Goal: Transaction & Acquisition: Subscribe to service/newsletter

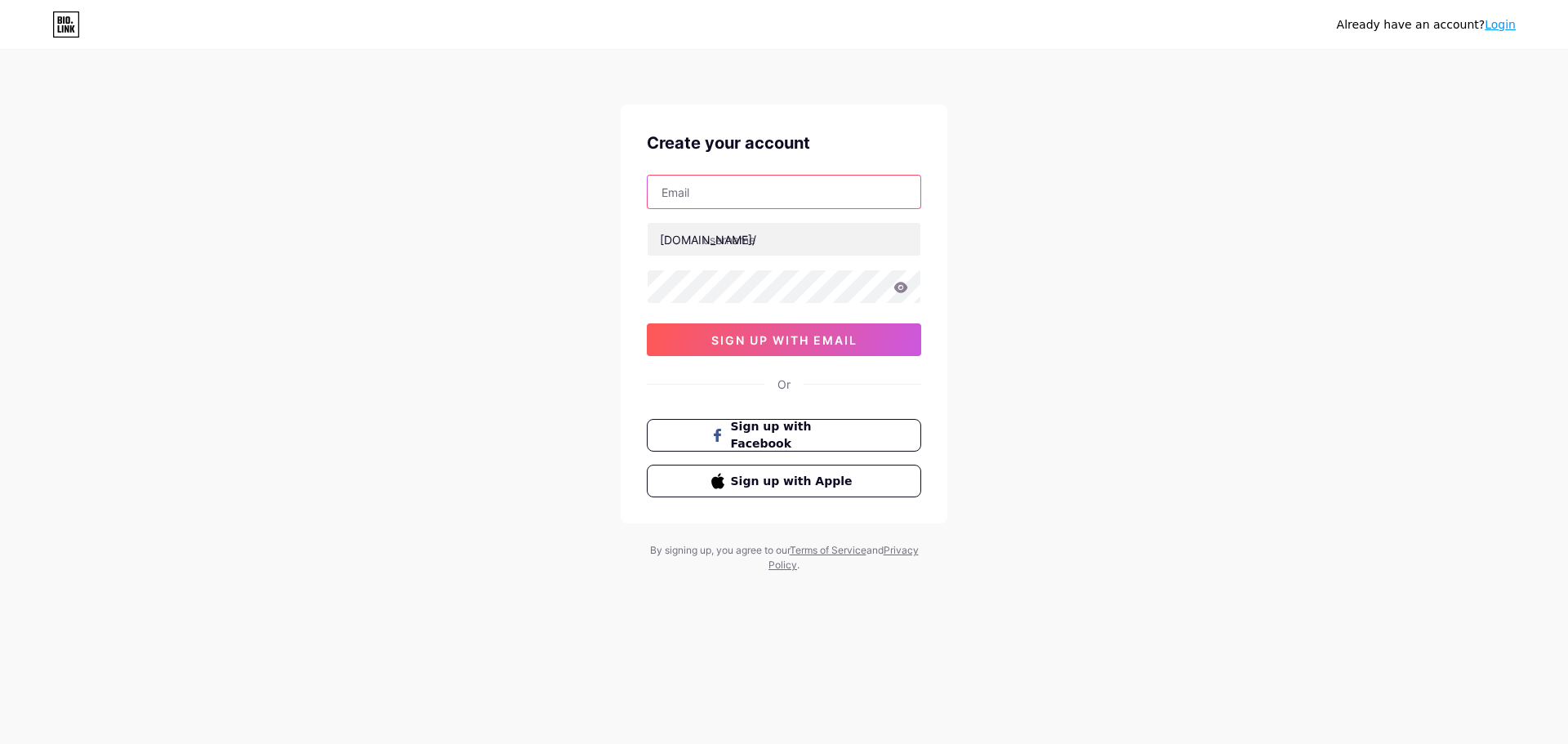
click at [822, 185] on input "text" at bounding box center [784, 191] width 273 height 33
paste input "[EMAIL_ADDRESS][DOMAIN_NAME]"
type input "[EMAIL_ADDRESS][DOMAIN_NAME]"
click at [753, 242] on input "text" at bounding box center [784, 239] width 273 height 33
click at [742, 334] on span "sign up with email" at bounding box center [784, 340] width 146 height 14
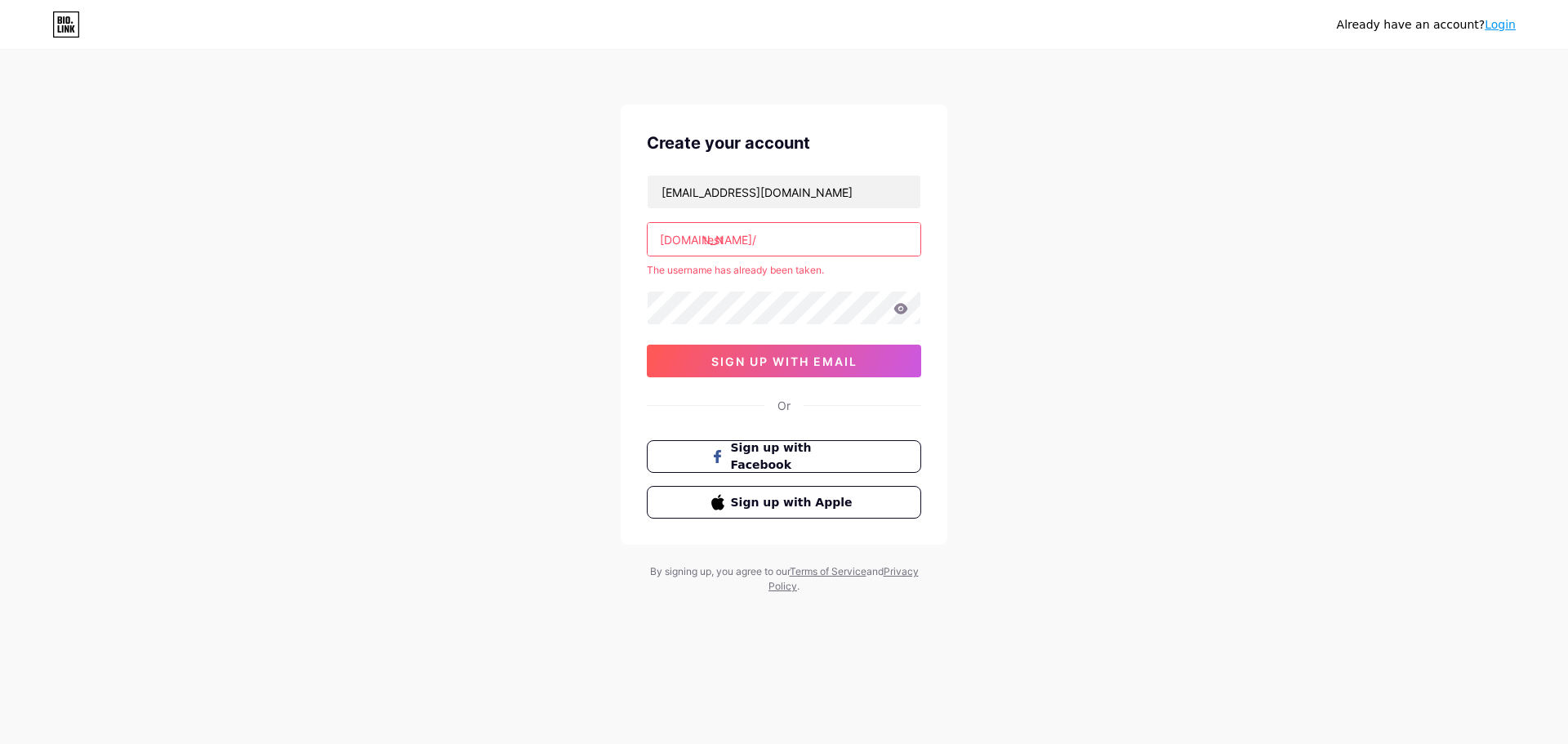
click at [761, 234] on input "test" at bounding box center [784, 239] width 273 height 33
drag, startPoint x: 732, startPoint y: 235, endPoint x: 698, endPoint y: 242, distance: 34.7
click at [698, 242] on div "[DOMAIN_NAME]/ test" at bounding box center [784, 239] width 274 height 34
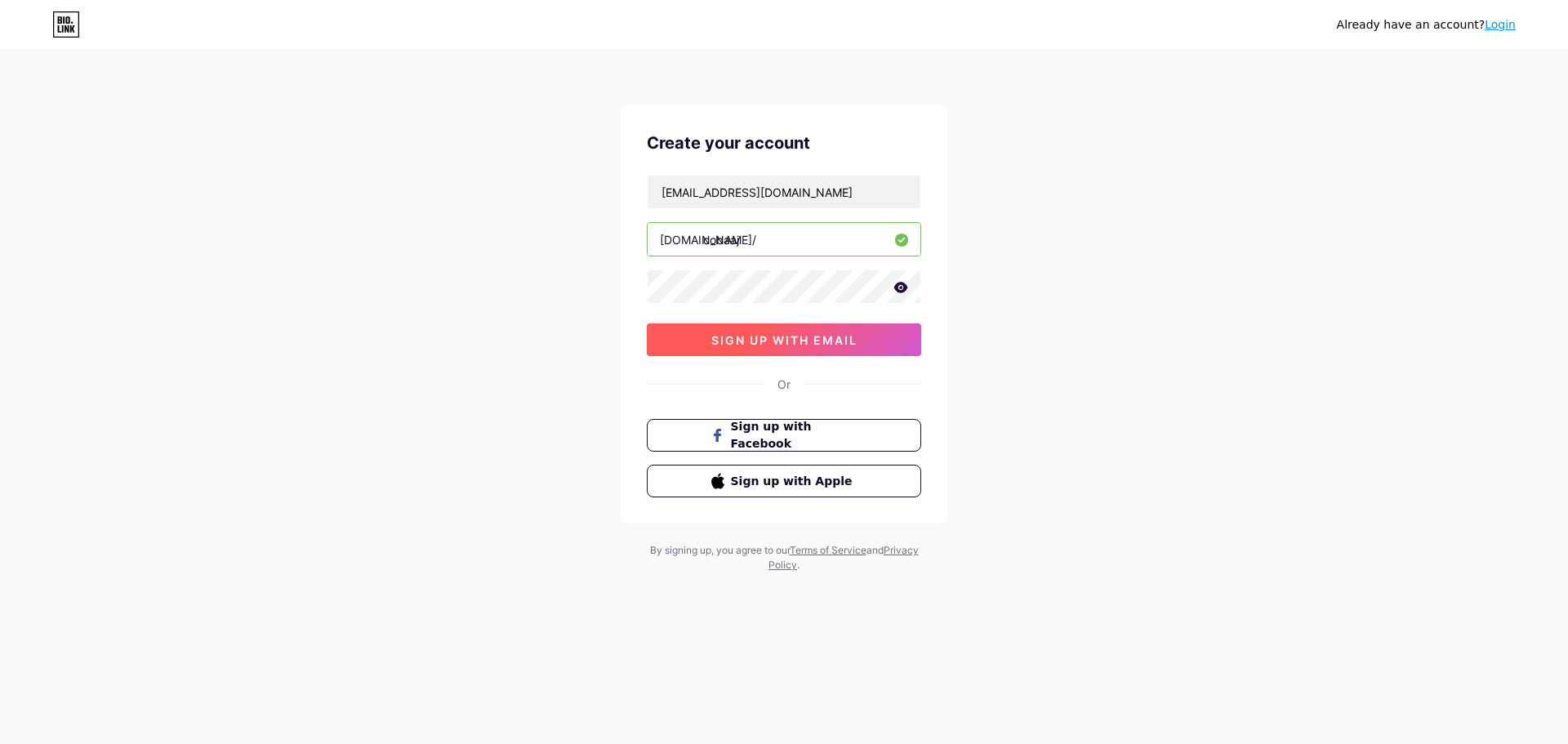
type input "cobaaj"
click at [798, 341] on span "sign up with email" at bounding box center [784, 340] width 146 height 14
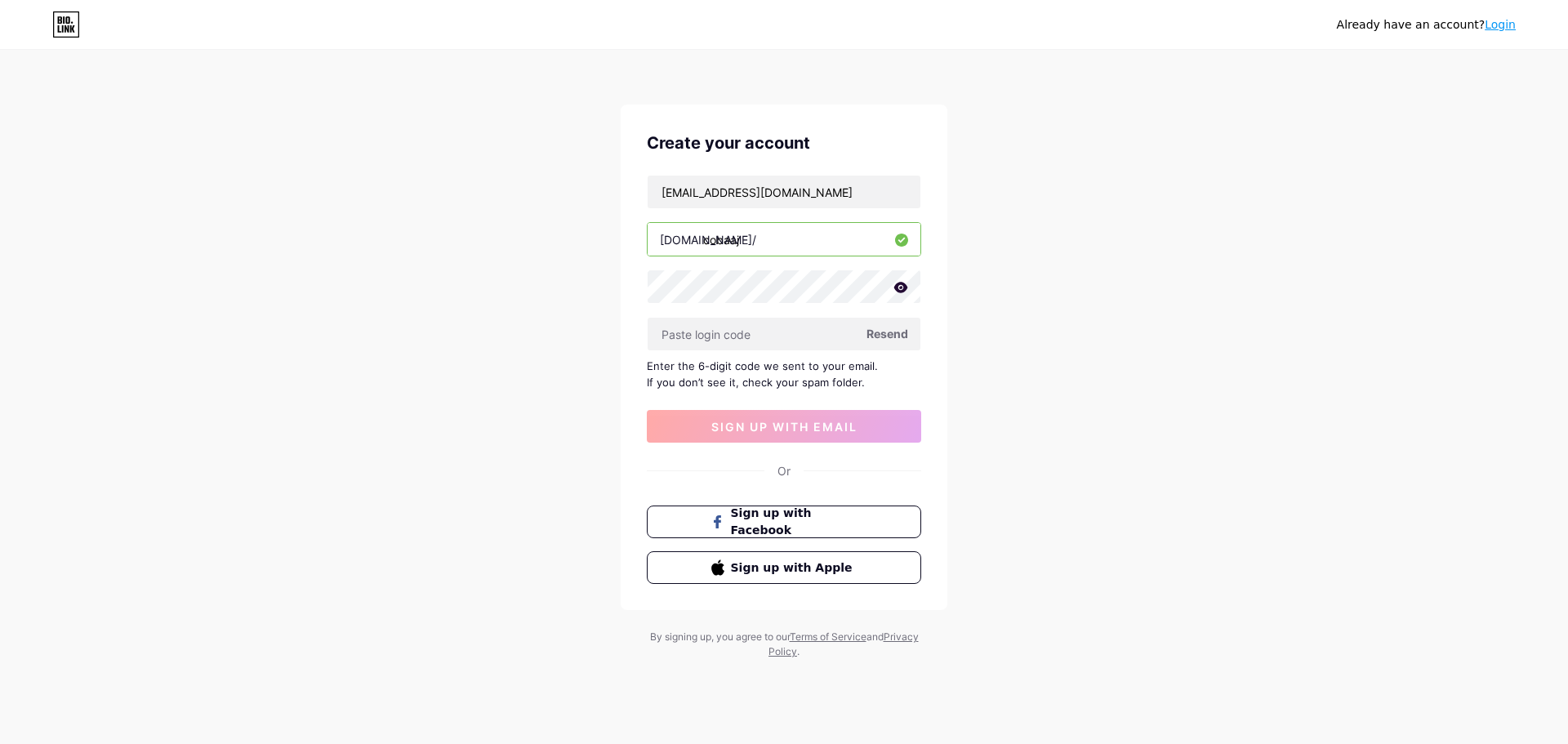
click at [1081, 330] on div "Already have an account? Login Create your account [EMAIL_ADDRESS][DOMAIN_NAME]…" at bounding box center [784, 356] width 1568 height 711
click at [743, 329] on input "text" at bounding box center [784, 334] width 273 height 33
paste input "953709"
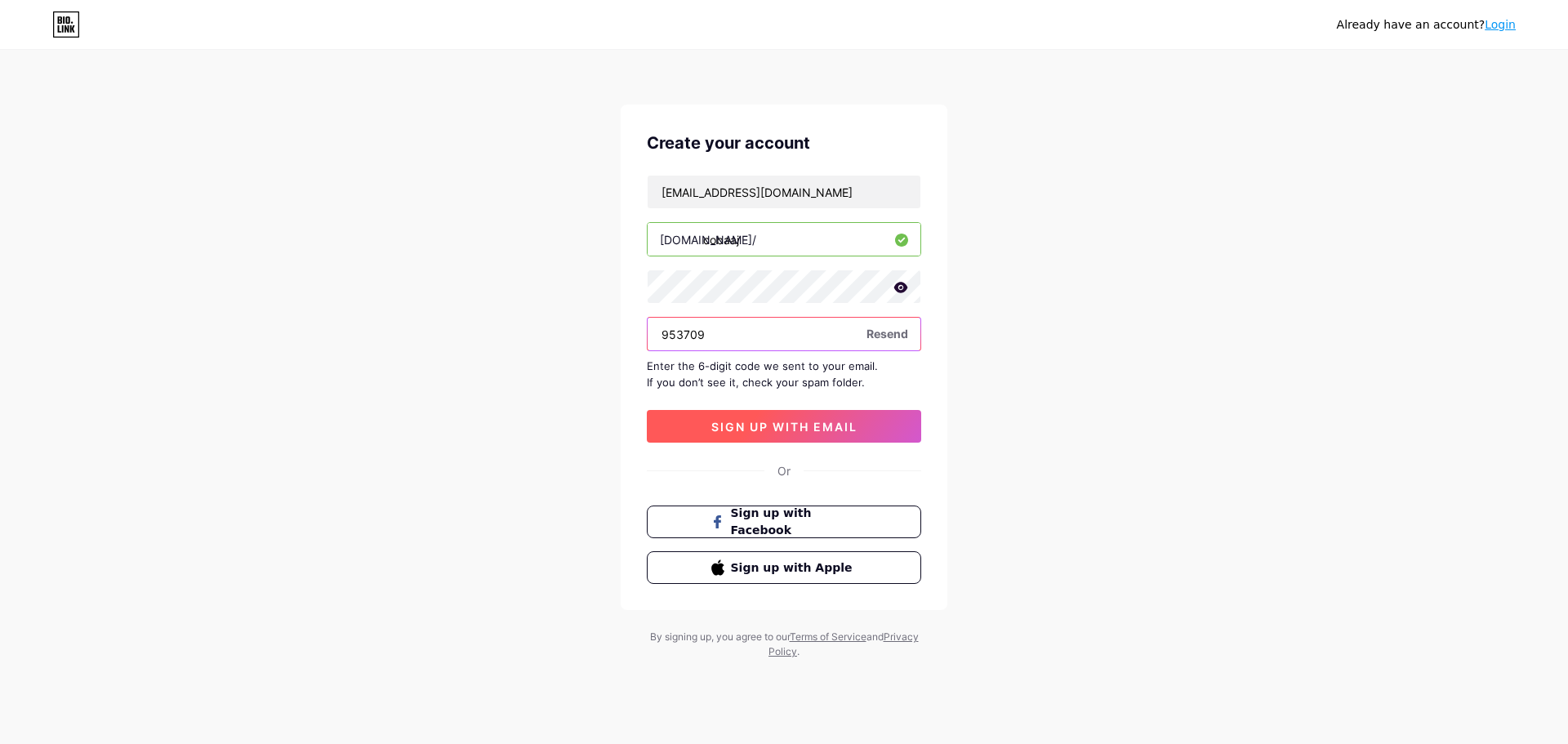
type input "953709"
click at [765, 428] on span "sign up with email" at bounding box center [784, 426] width 146 height 14
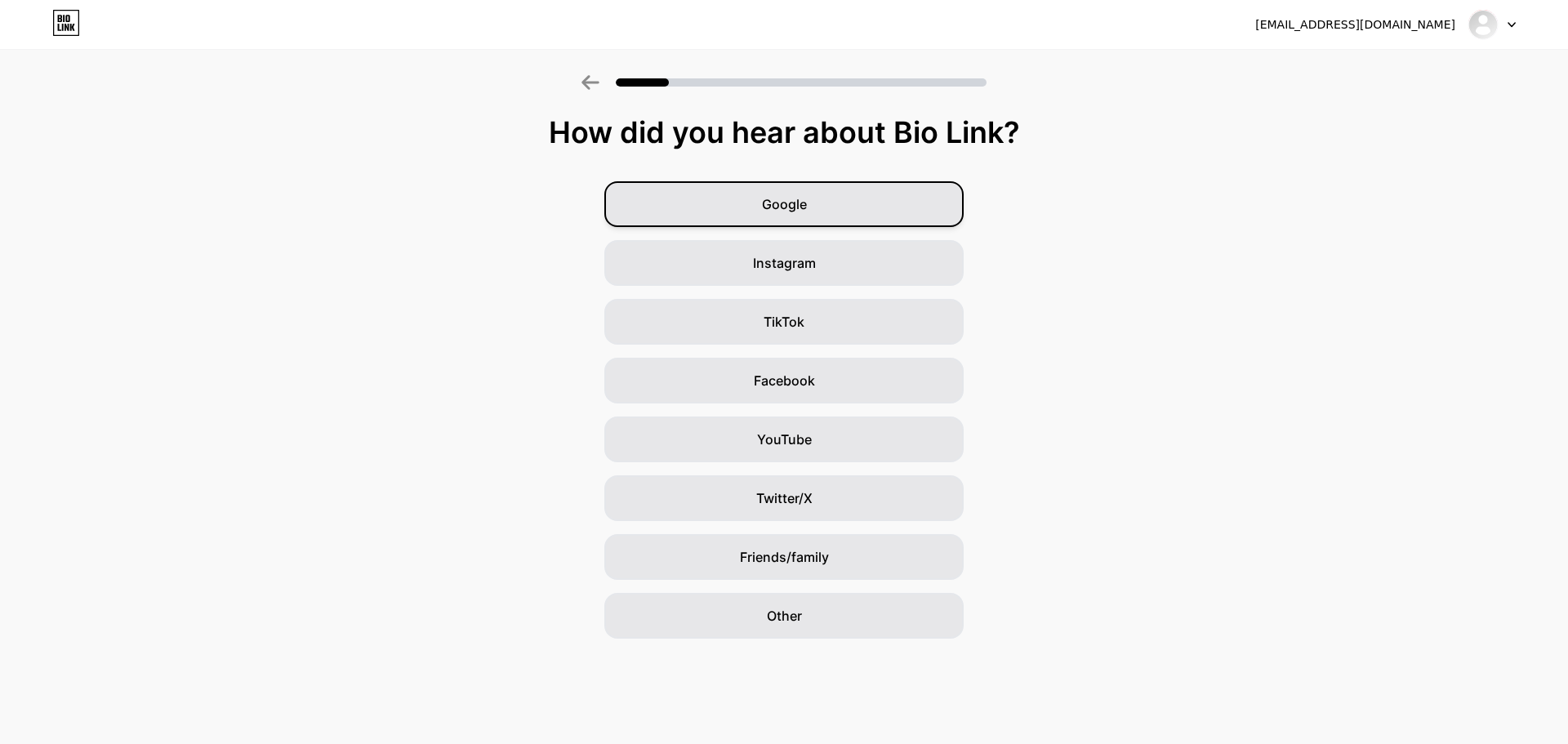
click at [755, 203] on div "Google" at bounding box center [784, 204] width 359 height 46
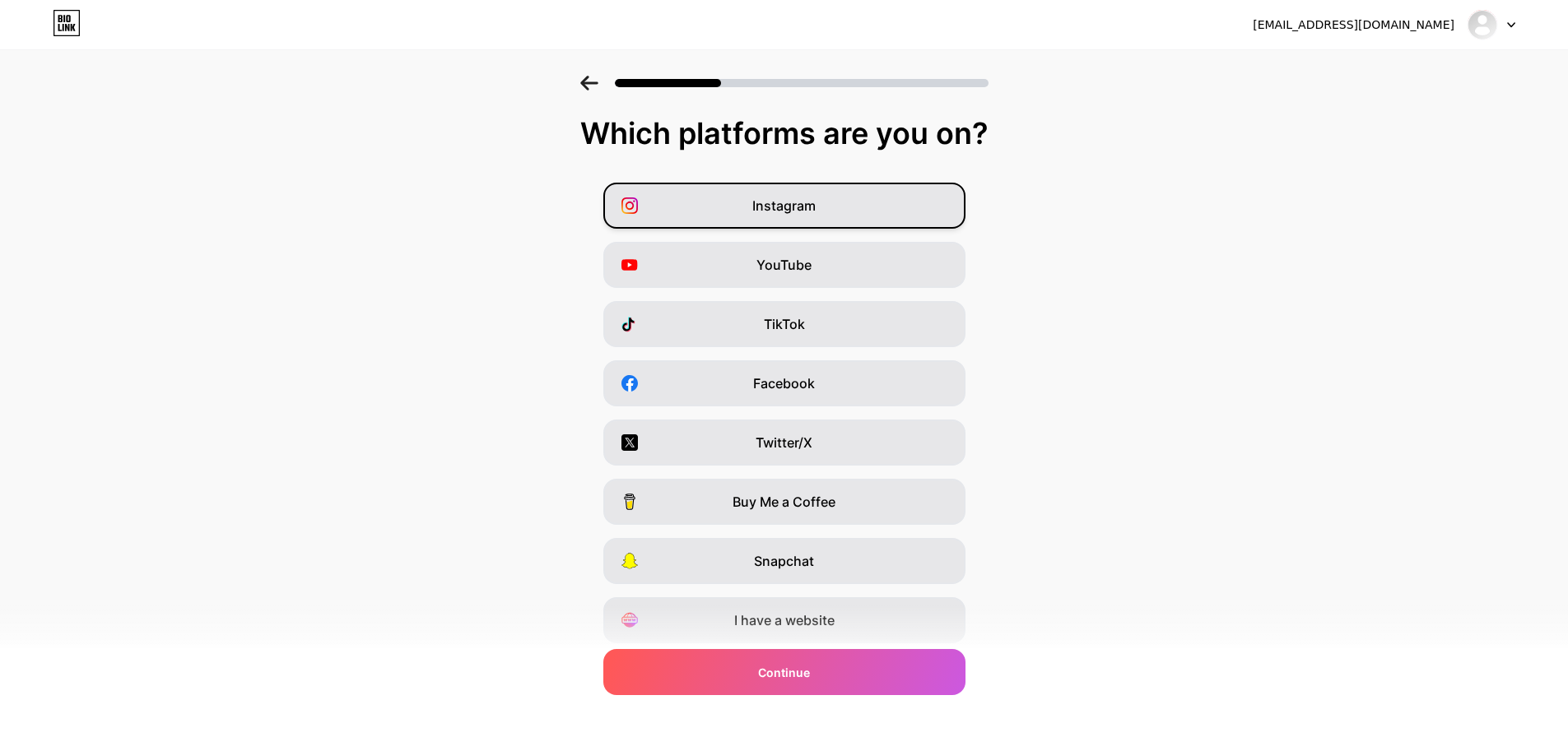
click at [777, 194] on div "Instagram" at bounding box center [784, 205] width 362 height 46
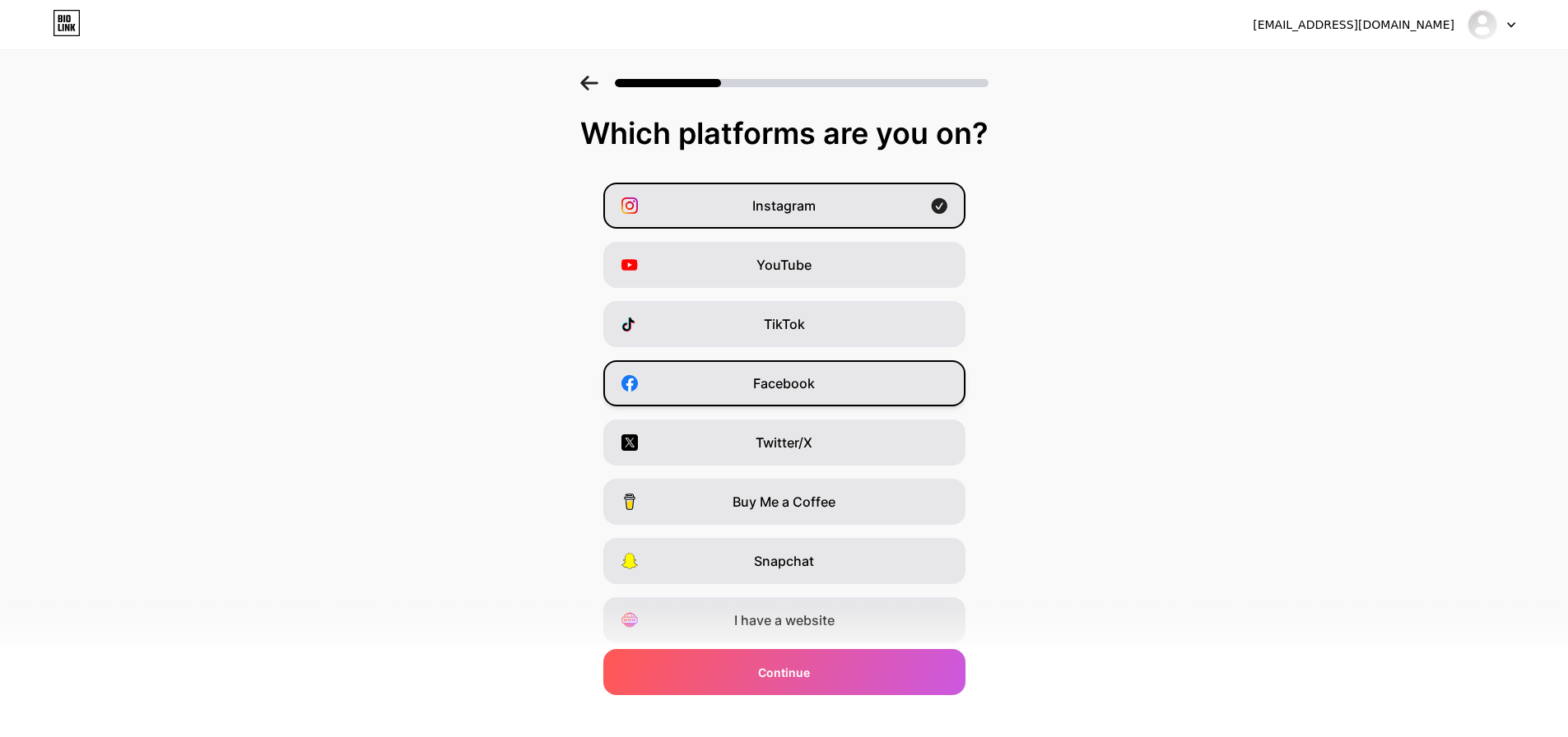
click at [804, 395] on div "Facebook" at bounding box center [784, 383] width 362 height 46
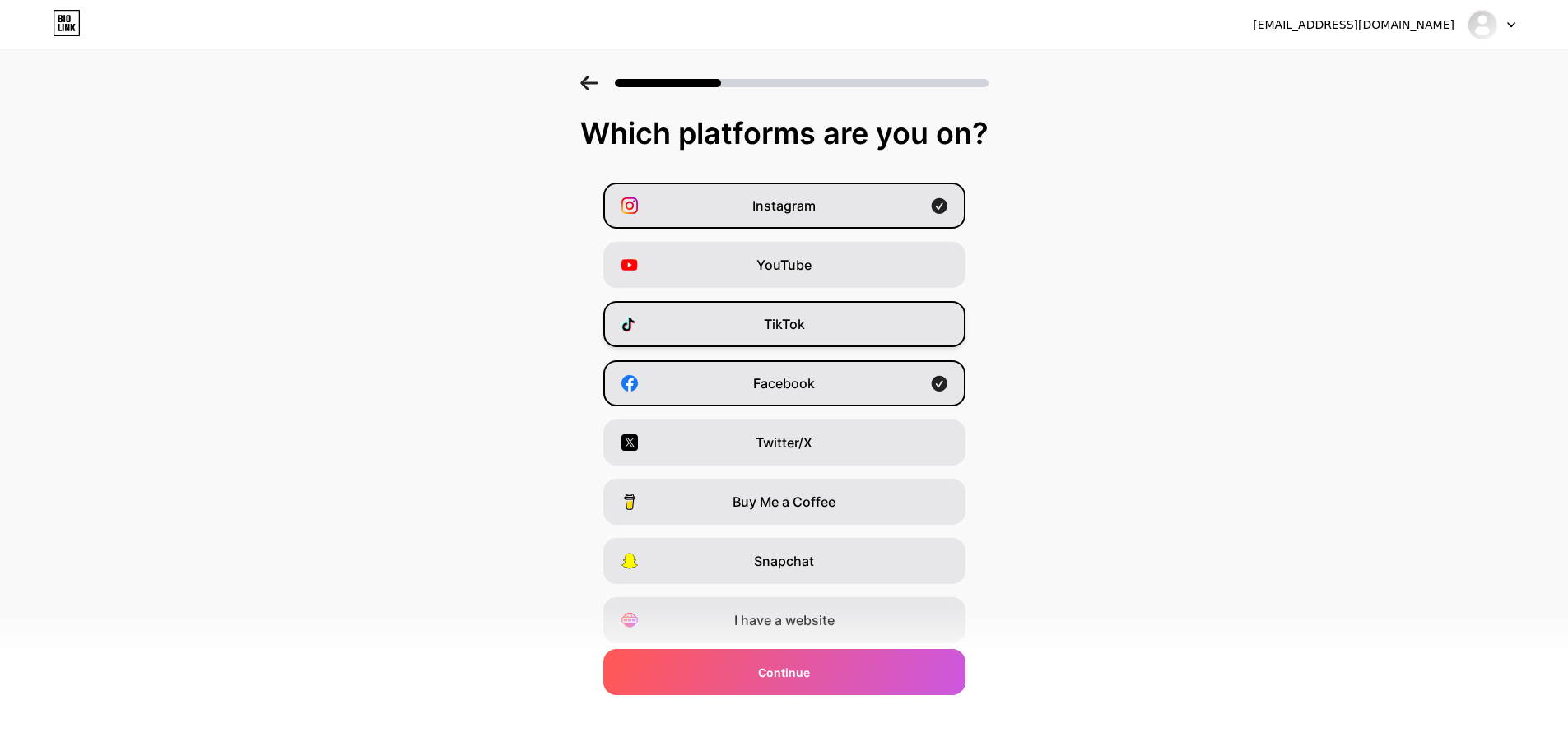
click at [791, 319] on span "TikTok" at bounding box center [784, 324] width 41 height 19
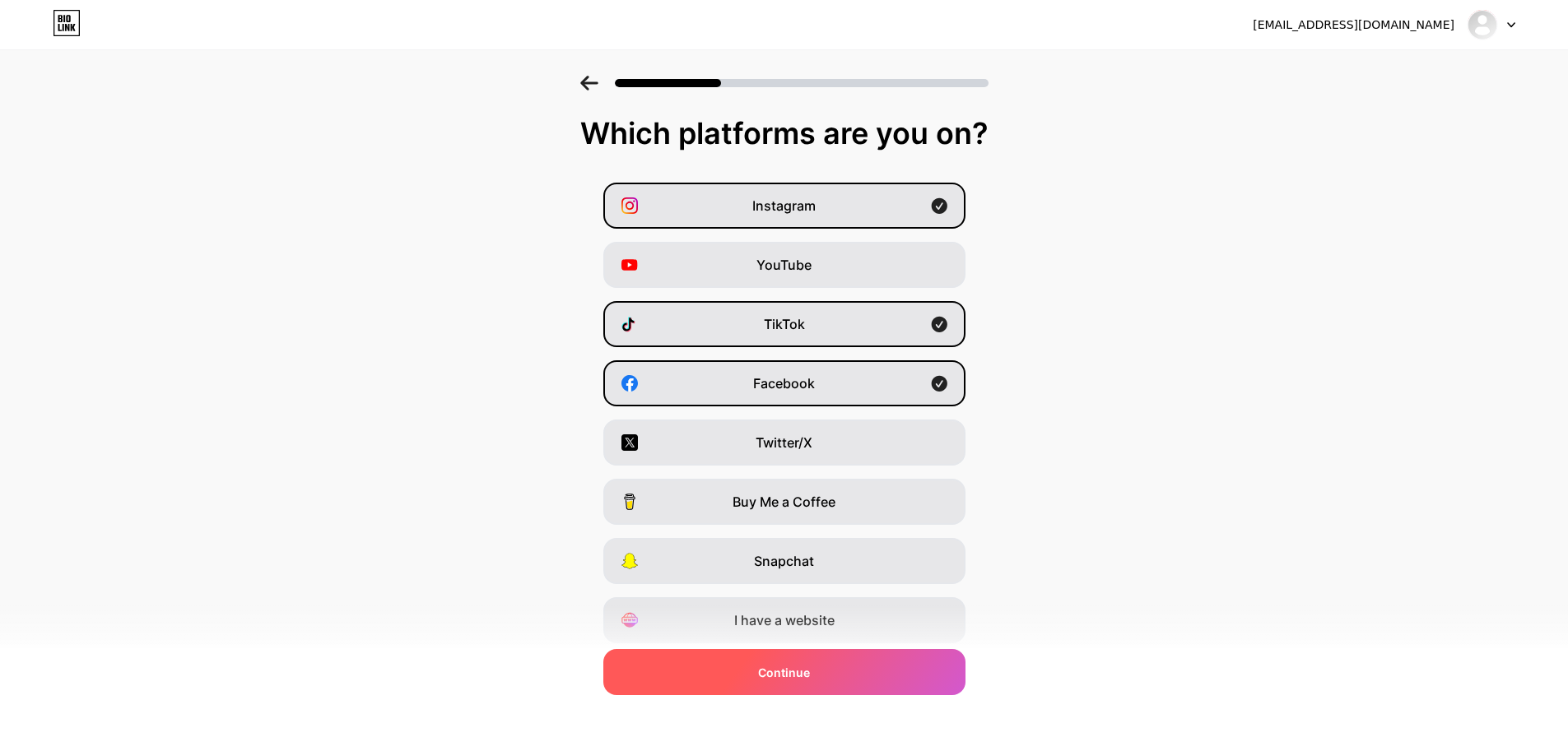
click at [782, 676] on span "Continue" at bounding box center [784, 673] width 52 height 17
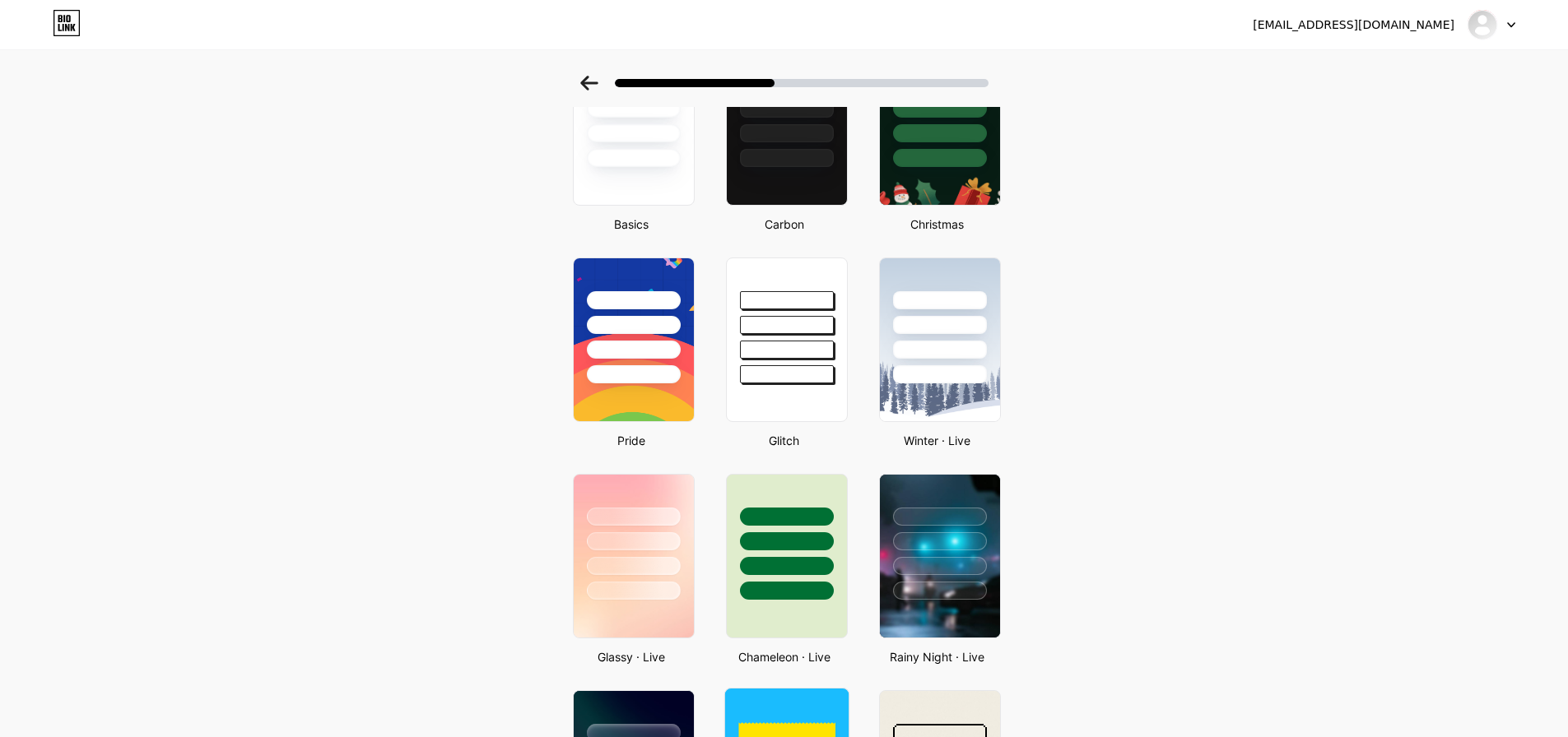
scroll to position [412, 0]
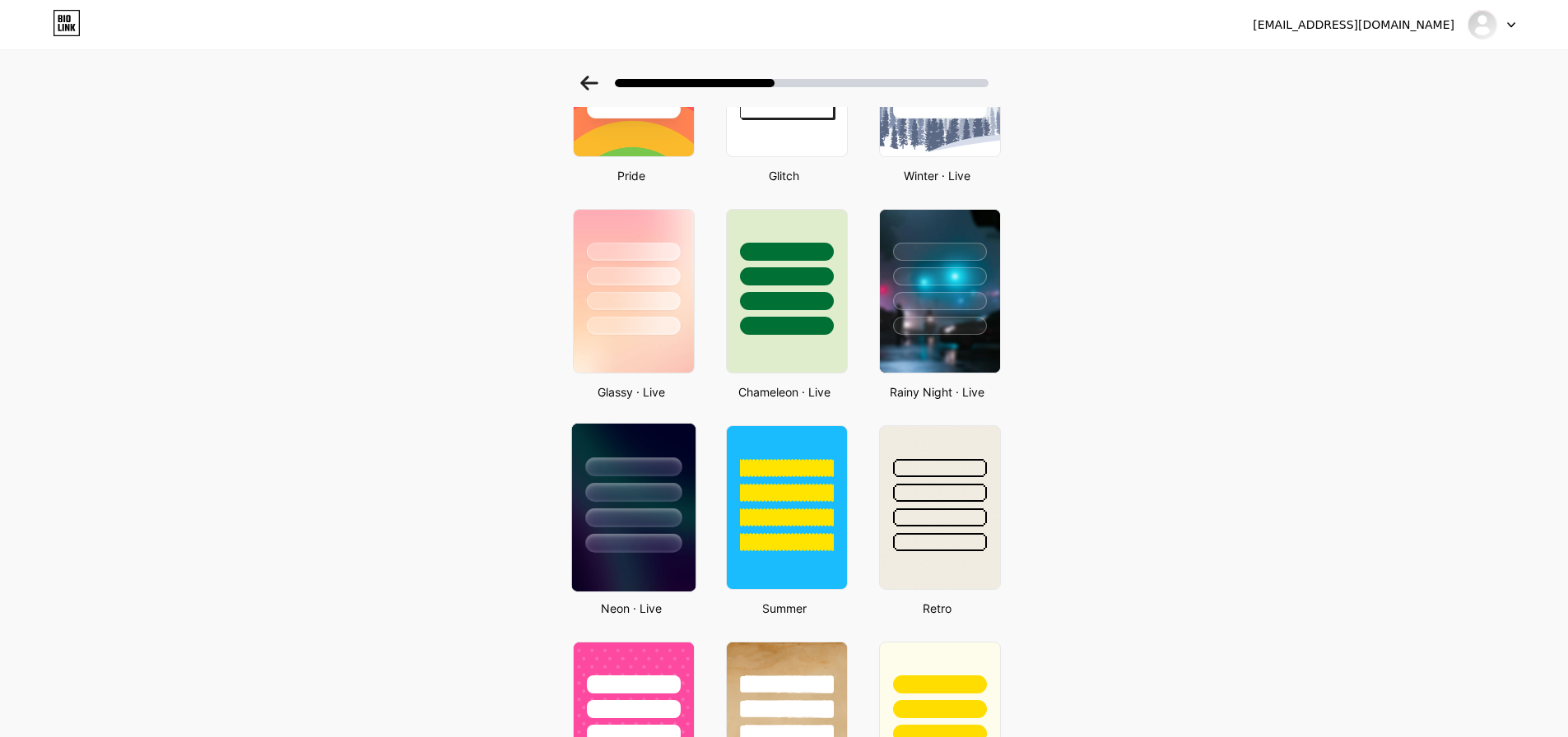
click at [604, 512] on div at bounding box center [633, 518] width 96 height 19
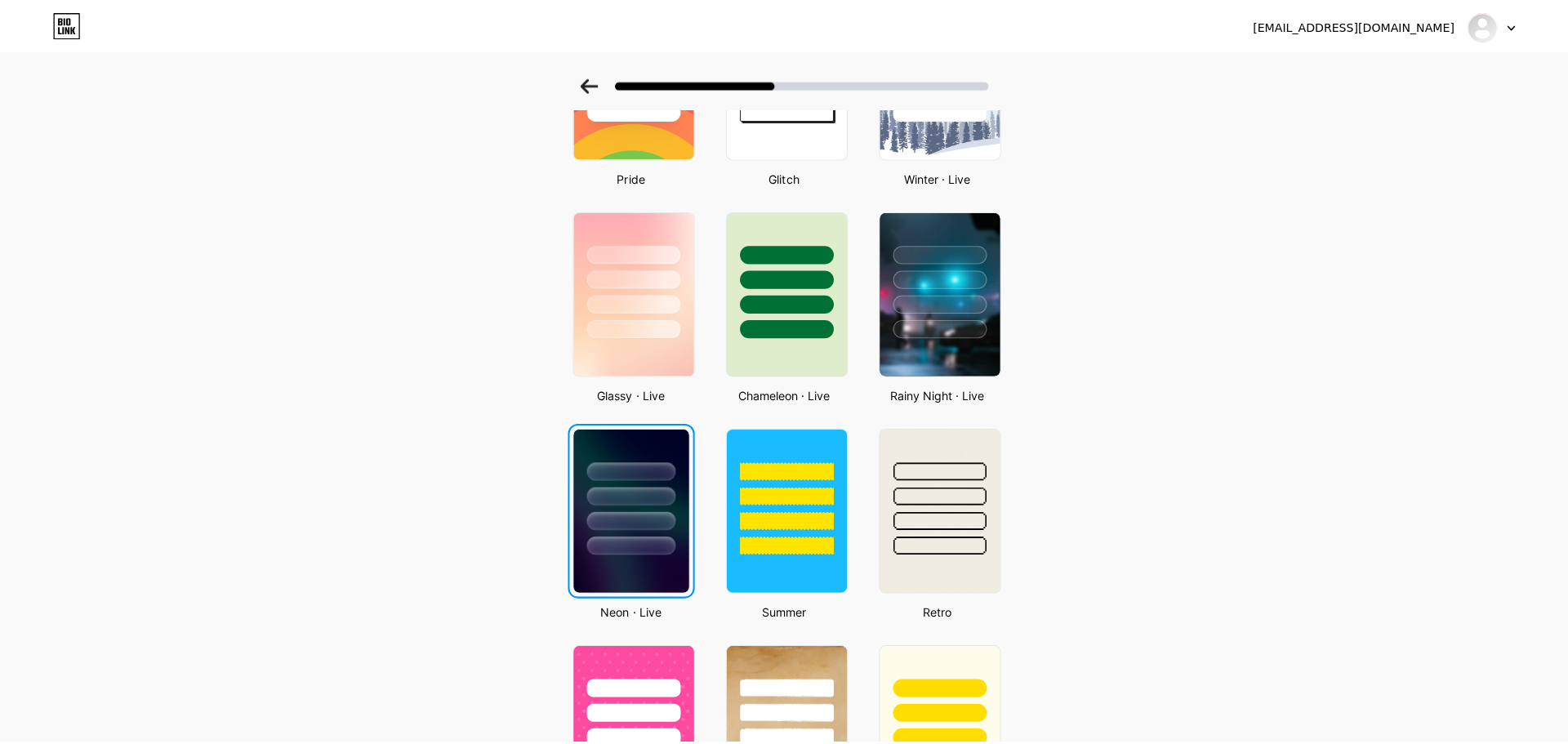
scroll to position [0, 0]
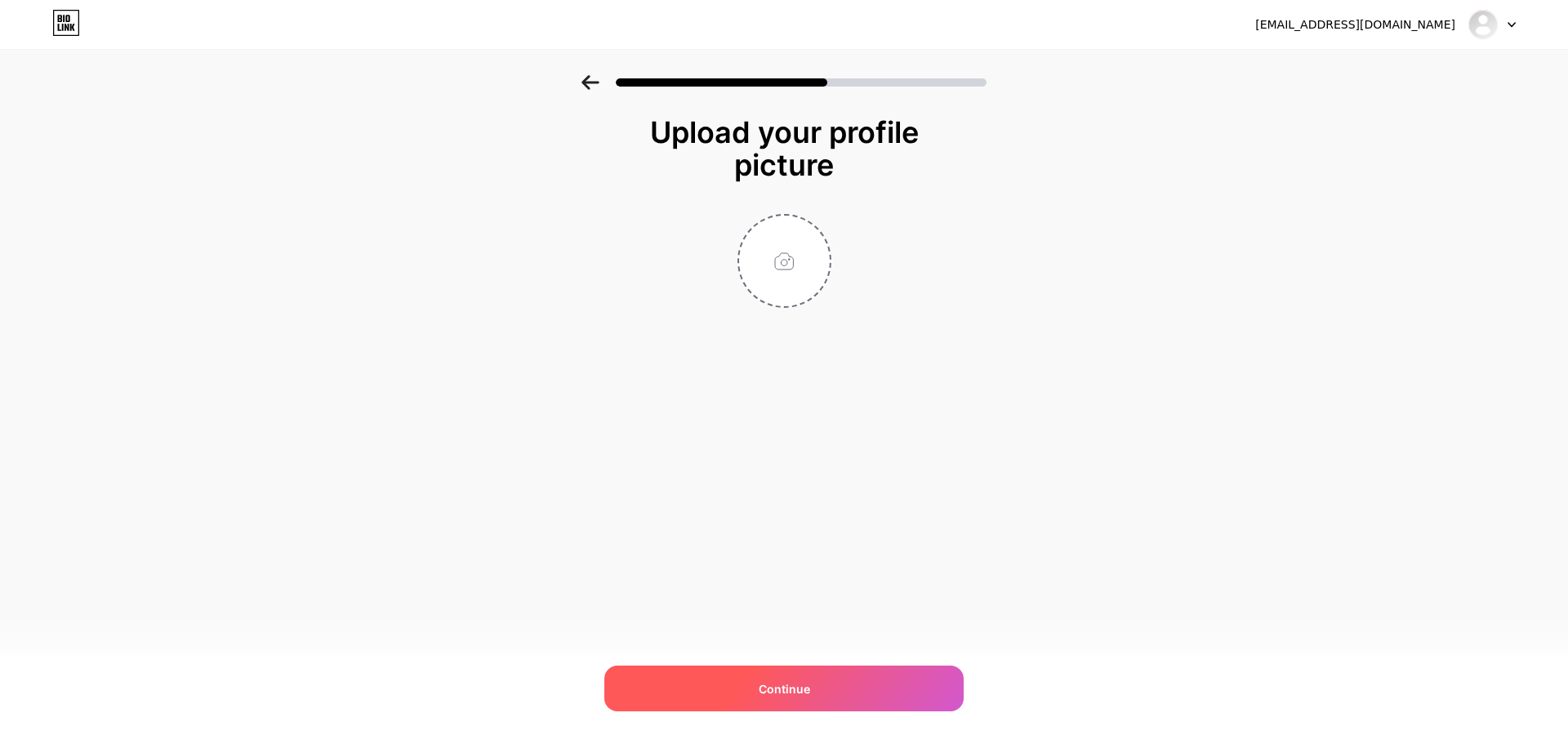
click at [790, 693] on div "Continue" at bounding box center [784, 689] width 359 height 46
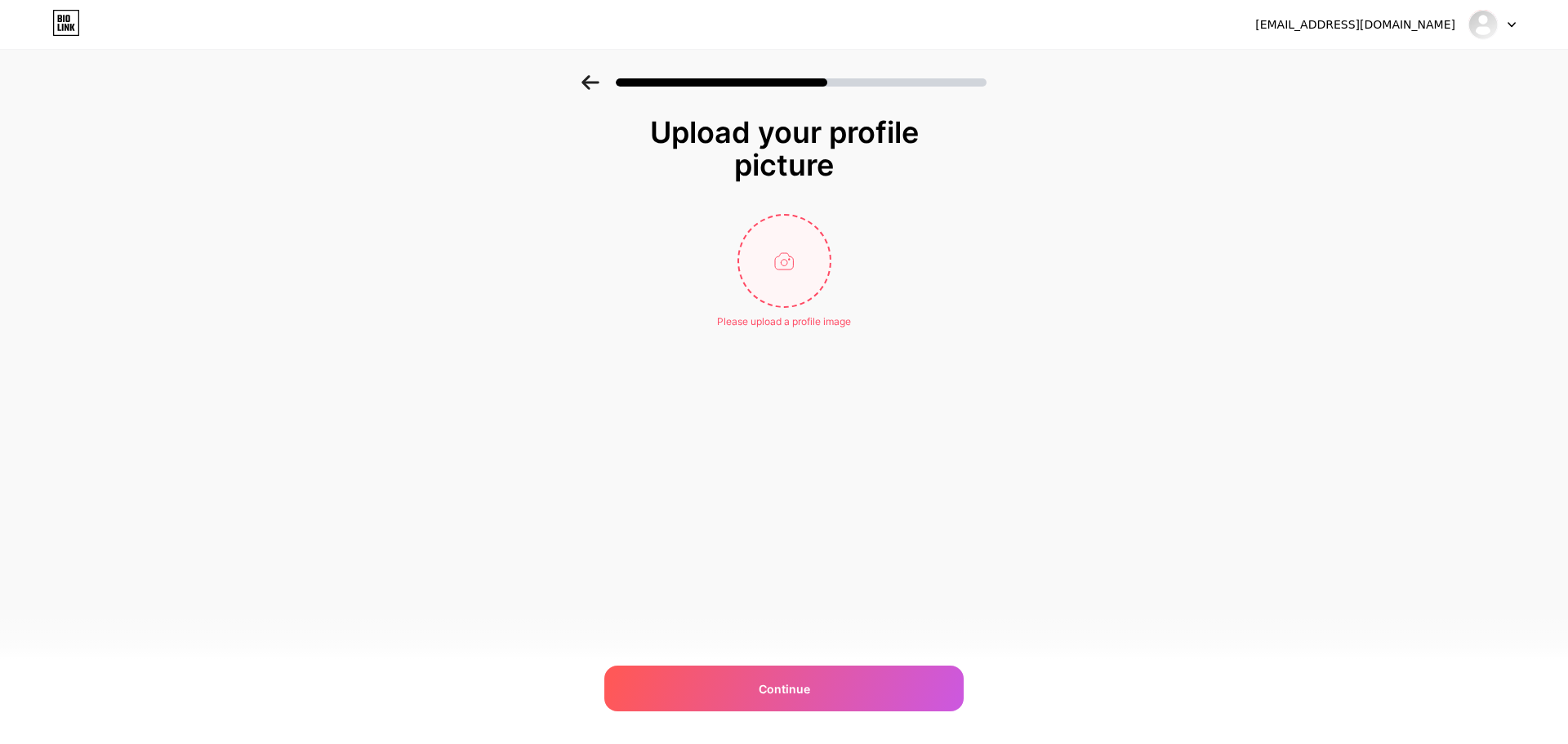
click at [783, 254] on input "file" at bounding box center [784, 261] width 91 height 91
type input "C:\fakepath\photo_2025-10-08_12-24-32.jpg"
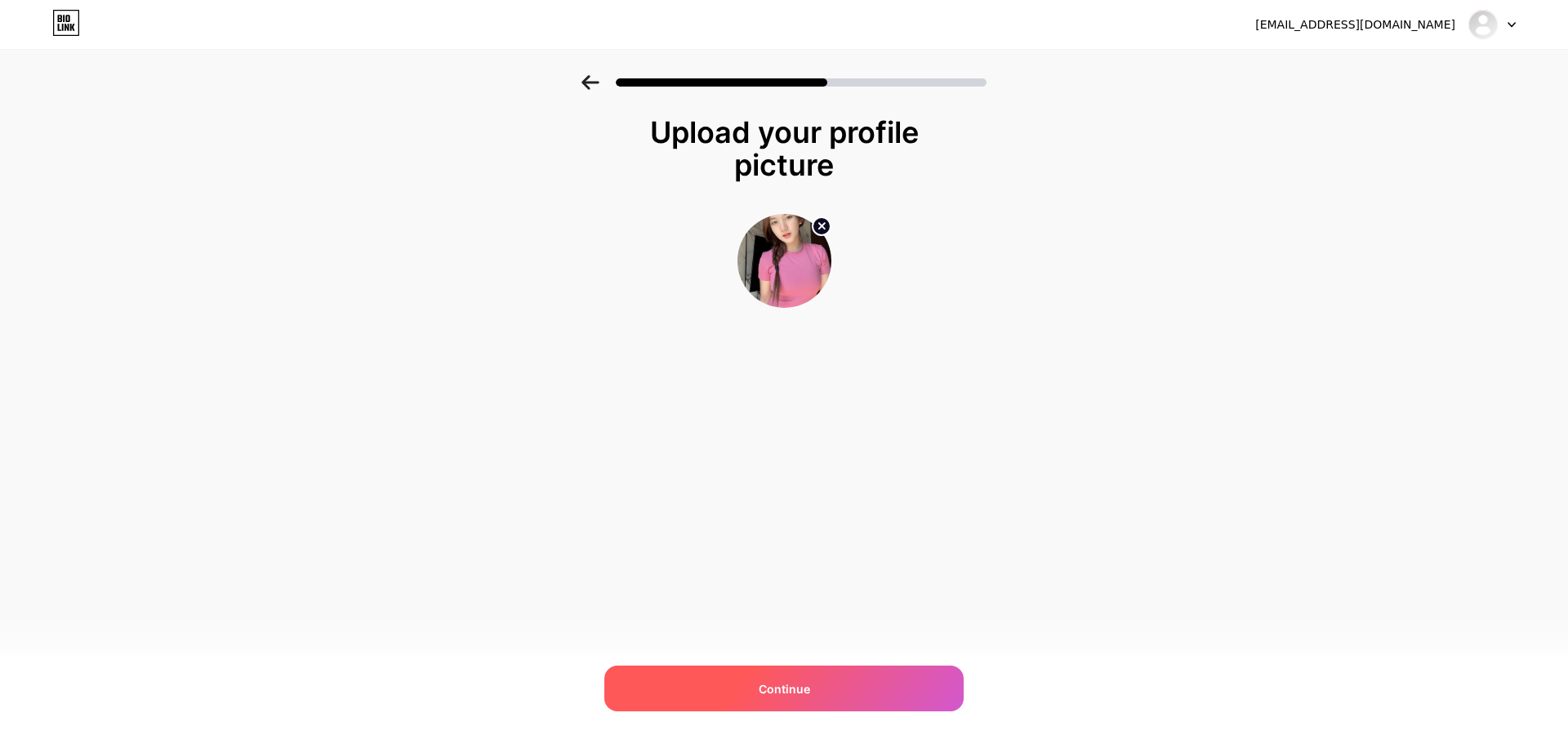
click at [768, 680] on span "Continue" at bounding box center [784, 689] width 51 height 17
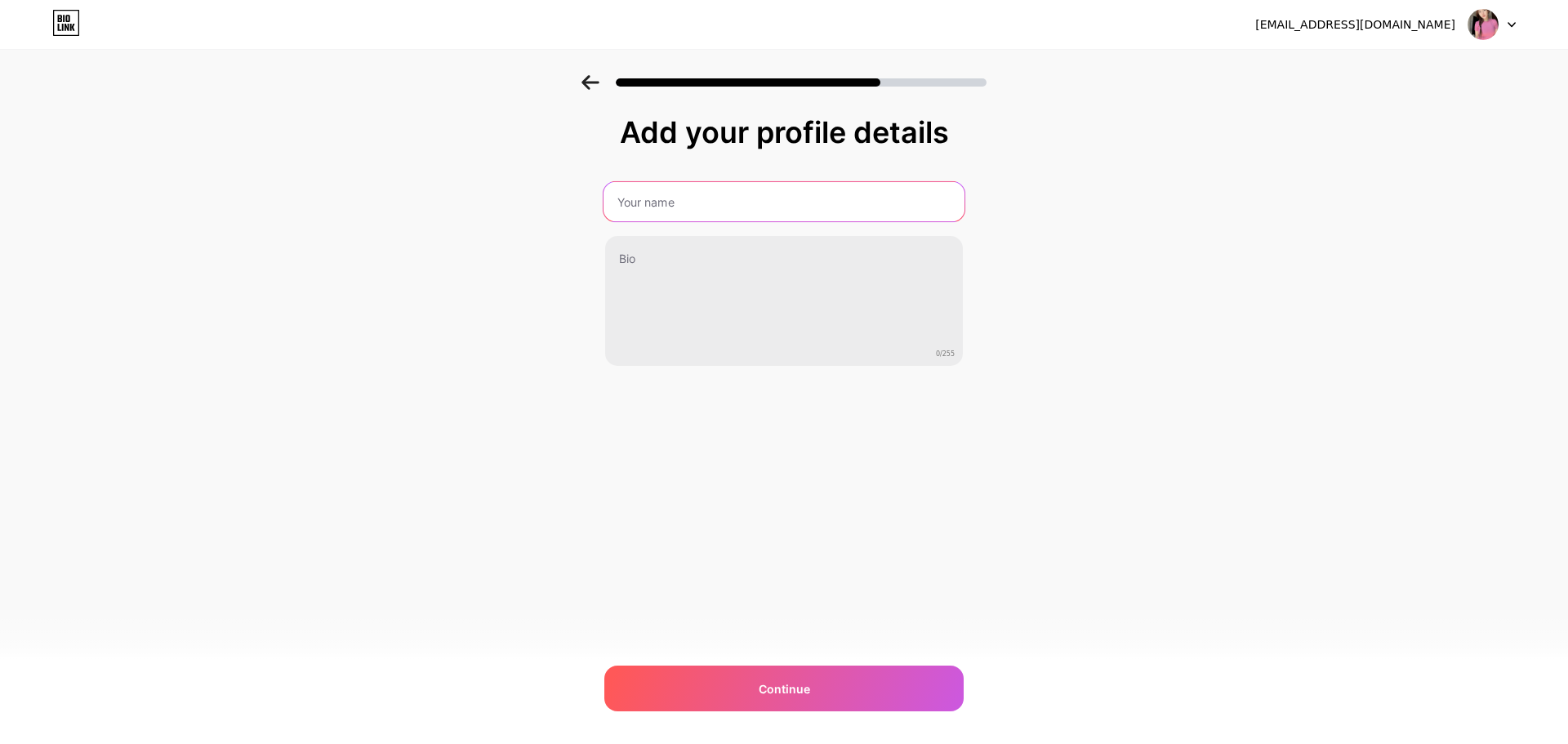
click at [744, 200] on input "text" at bounding box center [784, 201] width 361 height 39
type input "[PERSON_NAME]"
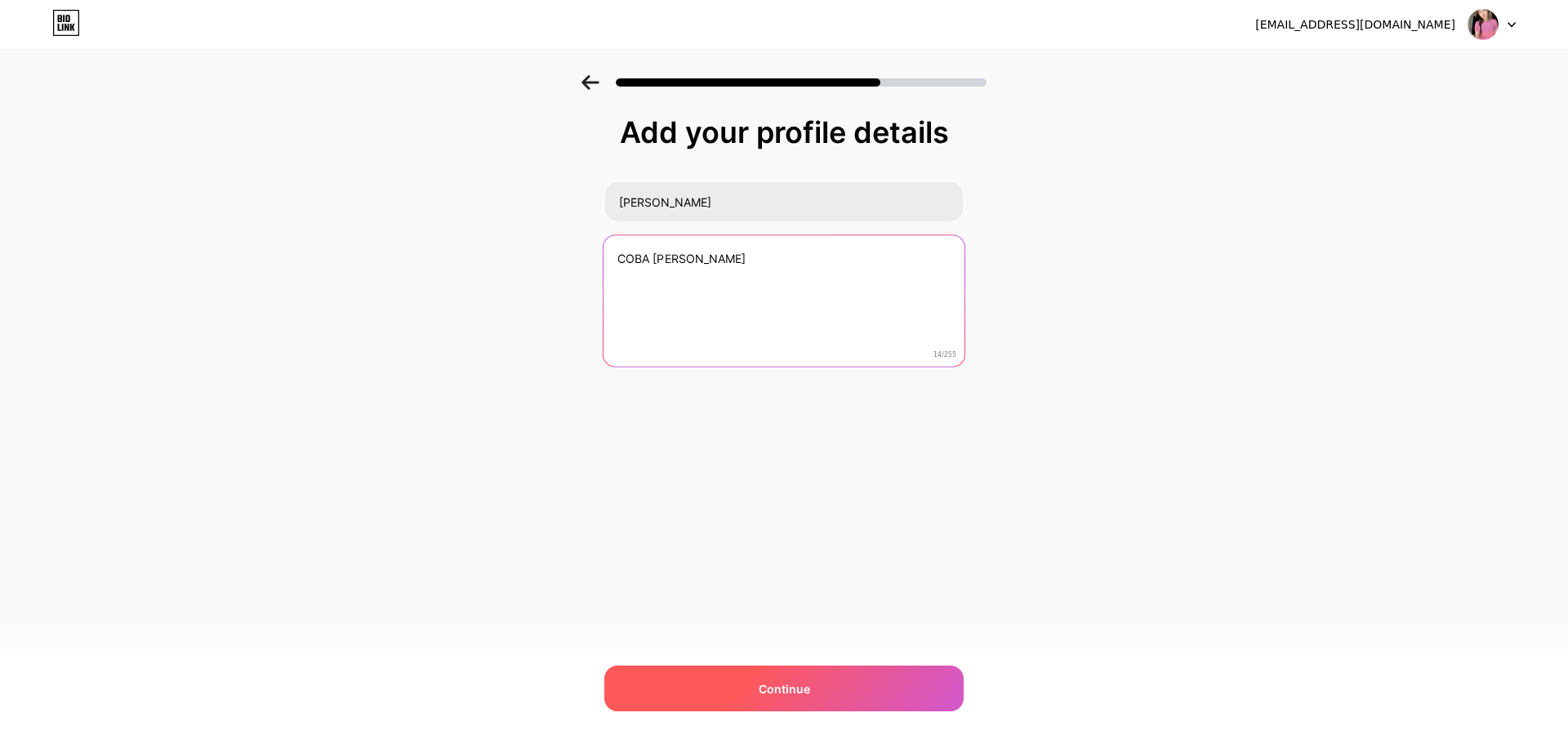
type textarea "COBA [PERSON_NAME]"
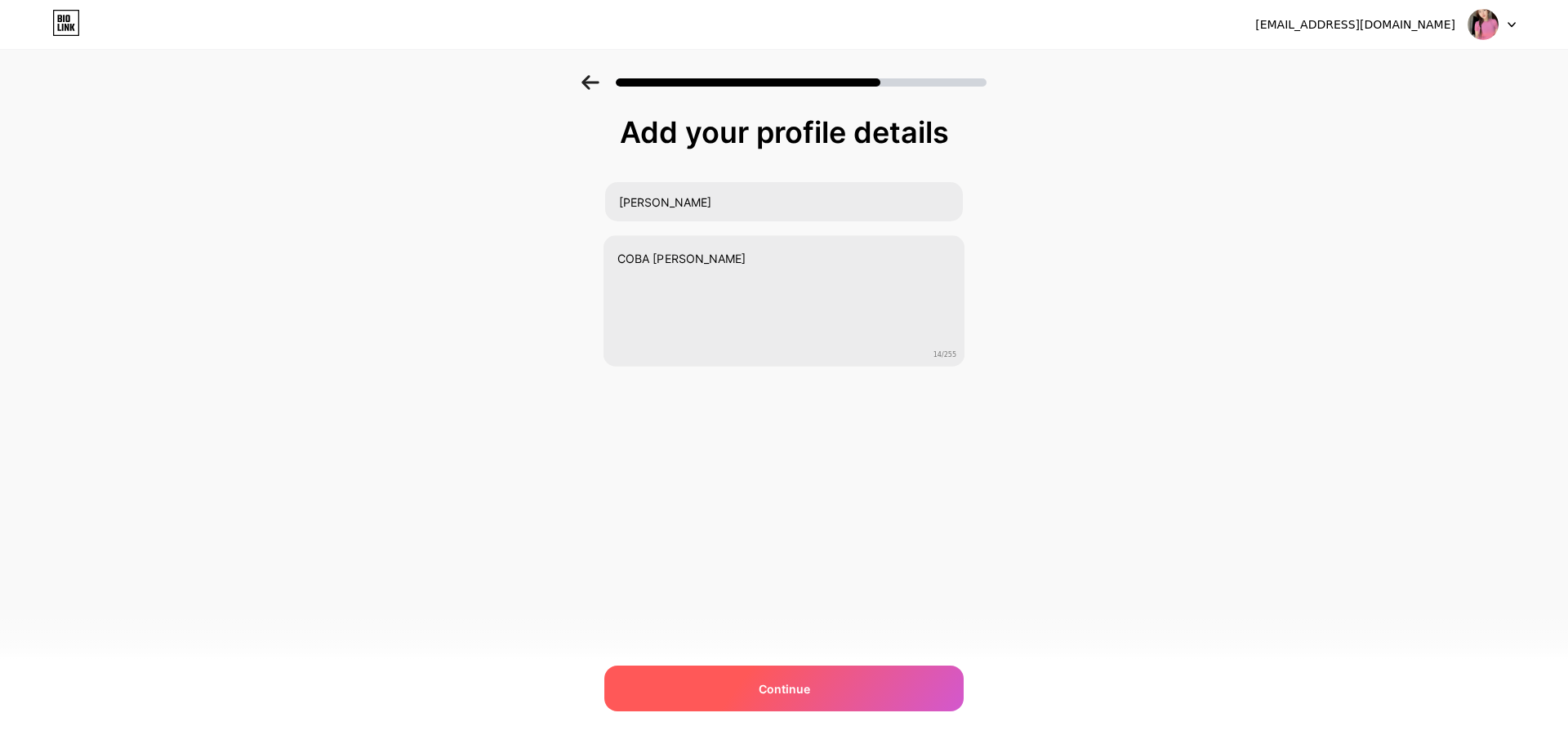
click at [847, 673] on div "Continue" at bounding box center [784, 689] width 359 height 46
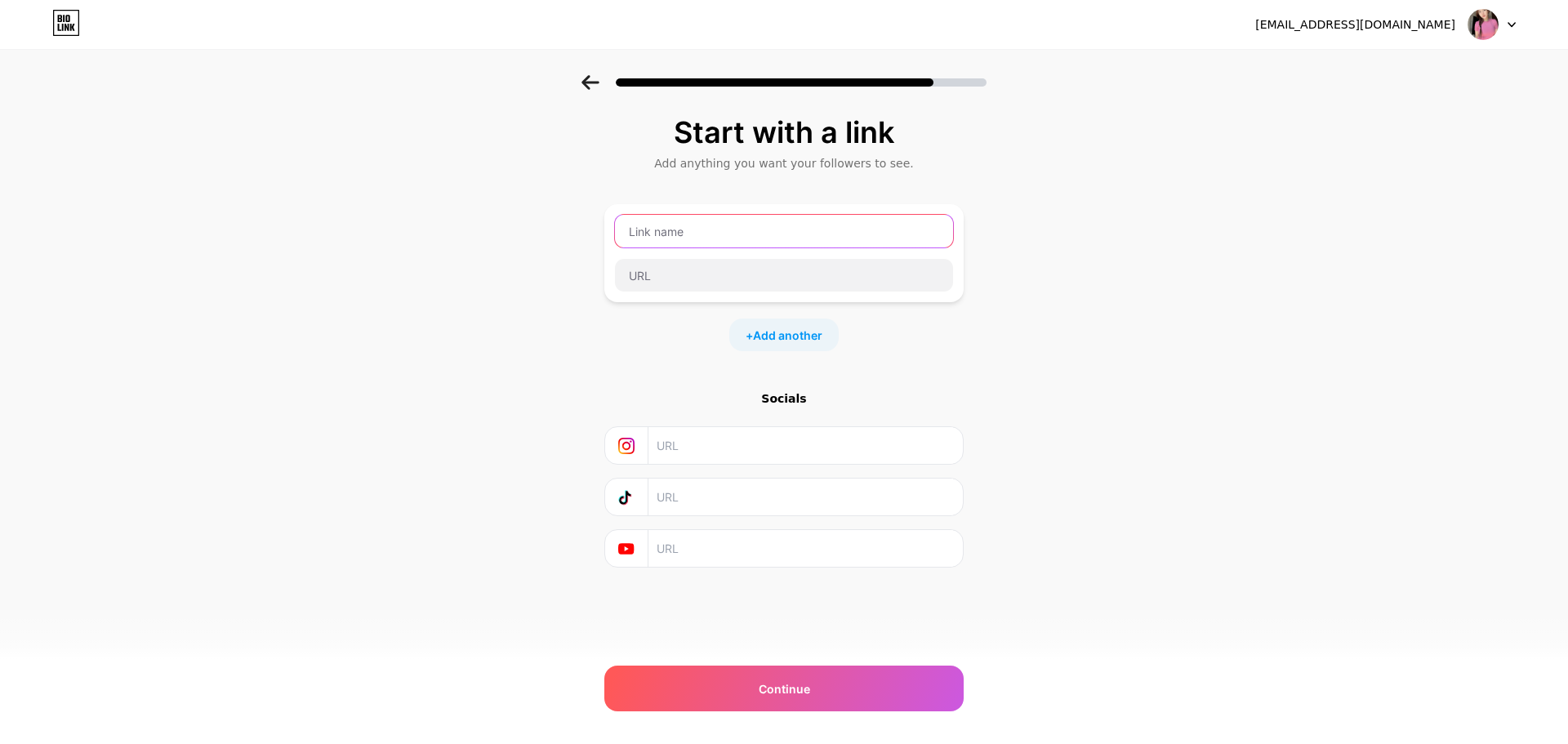
click at [698, 230] on input "text" at bounding box center [784, 231] width 338 height 33
type input "[PERSON_NAME]"
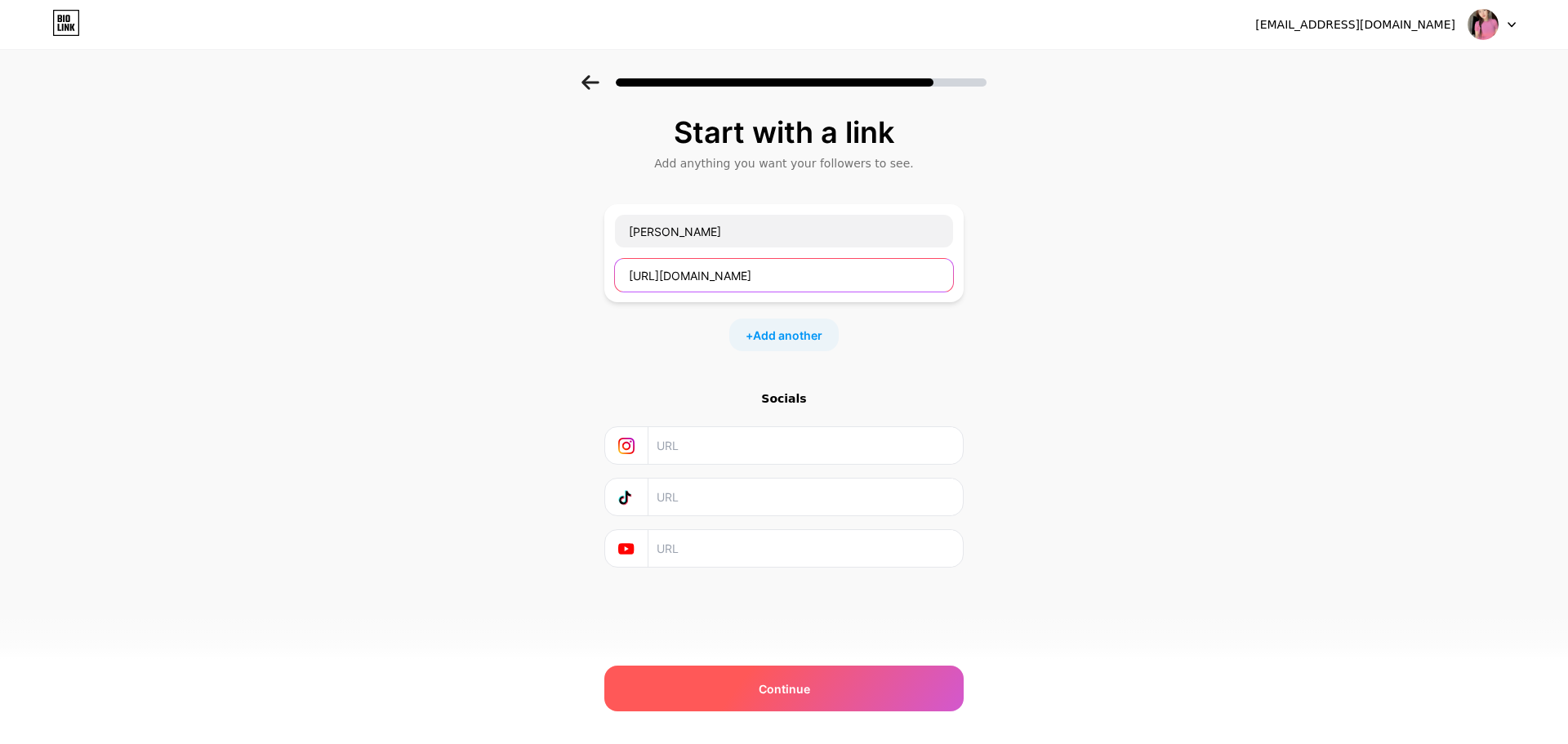
type input "[URL][DOMAIN_NAME]"
click at [816, 689] on div "Continue" at bounding box center [784, 689] width 359 height 46
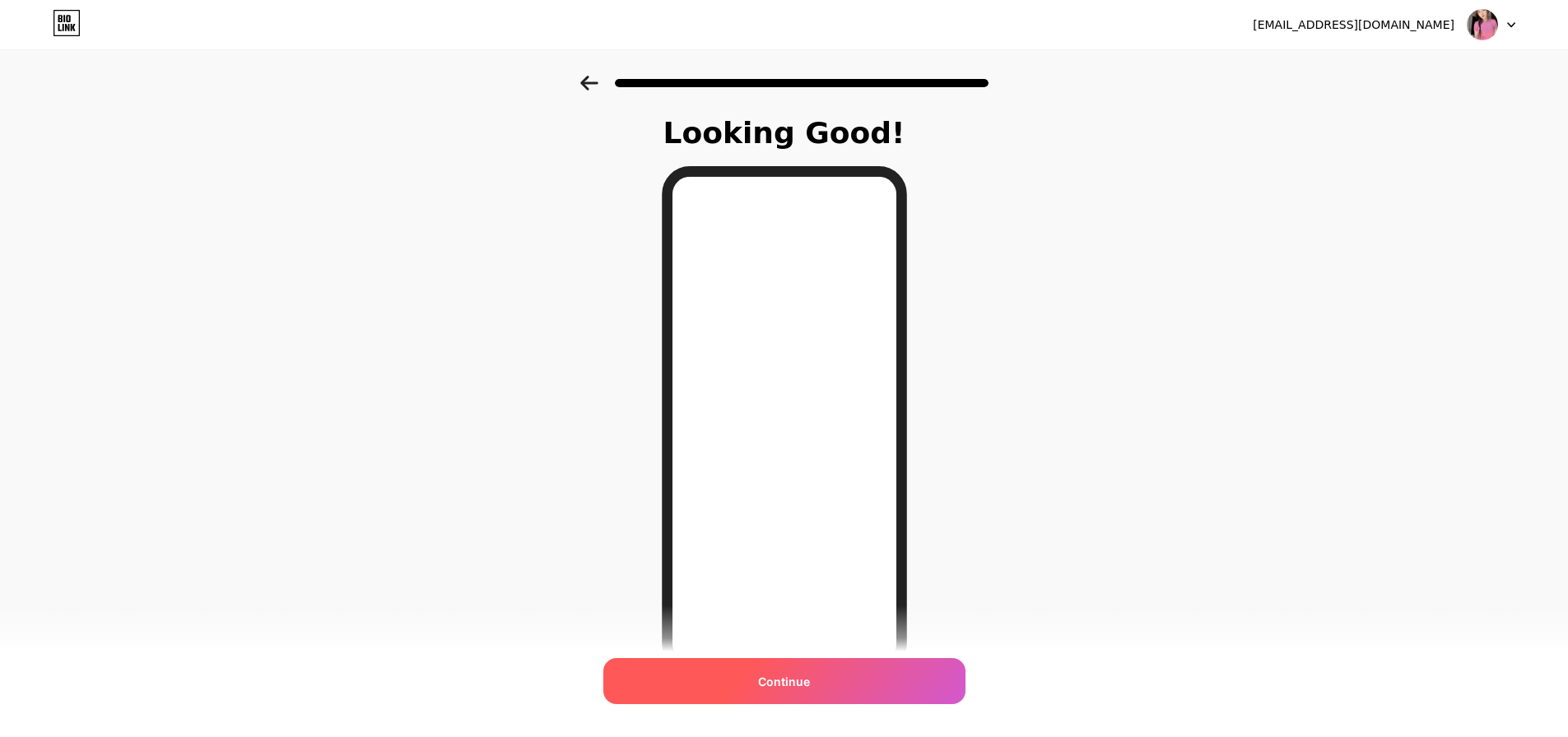
click at [793, 688] on span "Continue" at bounding box center [784, 681] width 52 height 17
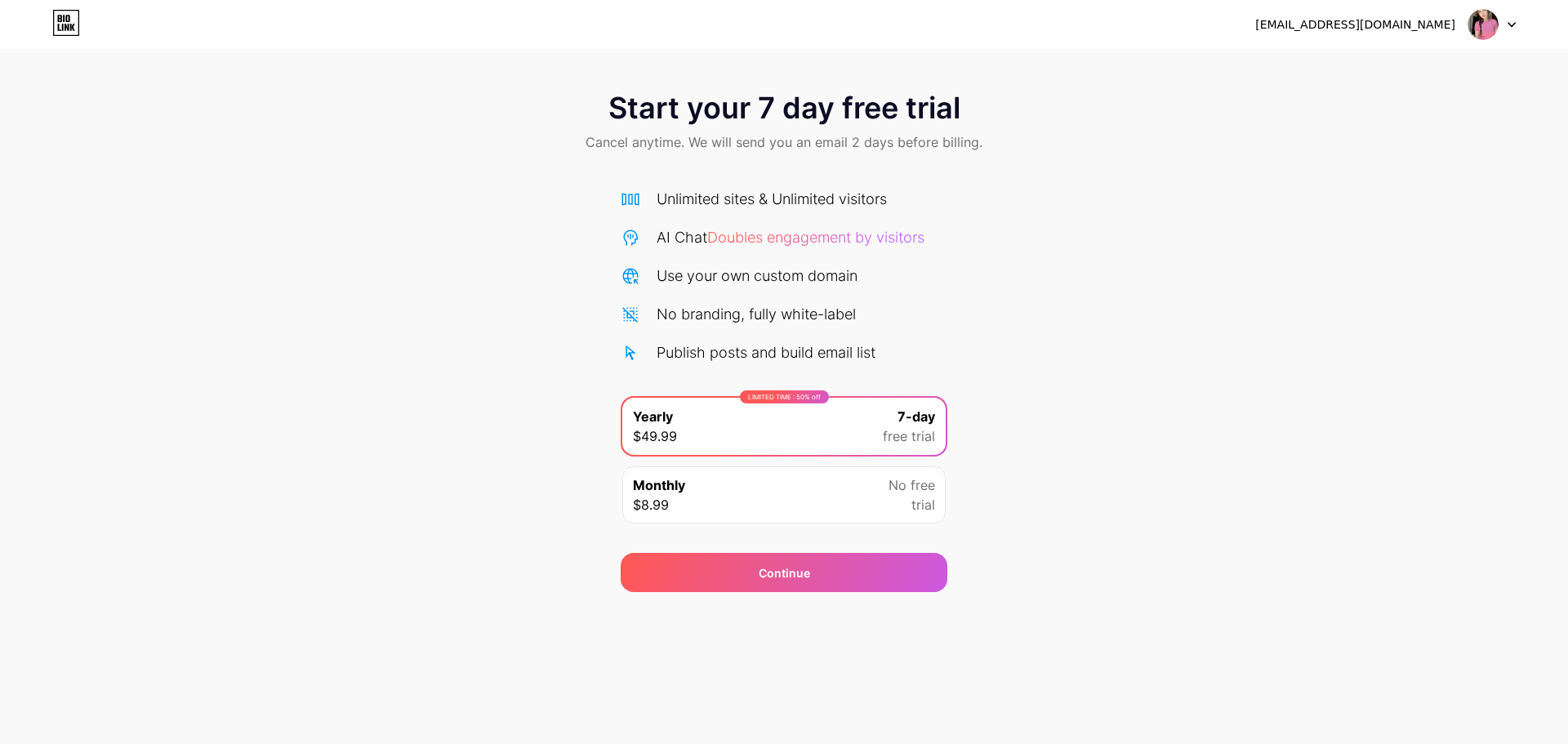
click at [842, 500] on div "Monthly $8.99 No free trial" at bounding box center [784, 495] width 324 height 57
click at [1204, 436] on div "Start your 7 day free trial Cancel anytime. We will send you an email 2 days be…" at bounding box center [784, 334] width 1568 height 517
click at [914, 431] on span "free trial" at bounding box center [909, 435] width 52 height 19
click at [1501, 20] on div at bounding box center [1492, 24] width 47 height 29
click at [1379, 63] on li "Logout" at bounding box center [1414, 67] width 202 height 44
